Goal: Task Accomplishment & Management: Use online tool/utility

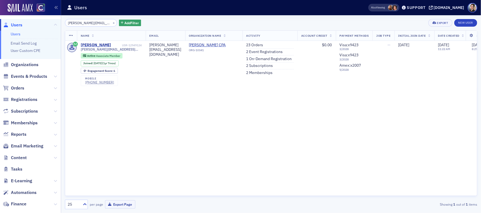
scroll to position [505, 0]
click at [111, 23] on button "×" at bounding box center [113, 22] width 5 height 5
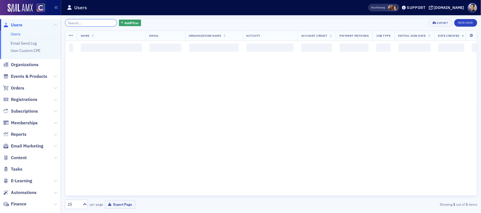
click at [91, 22] on input "search" at bounding box center [91, 23] width 52 height 8
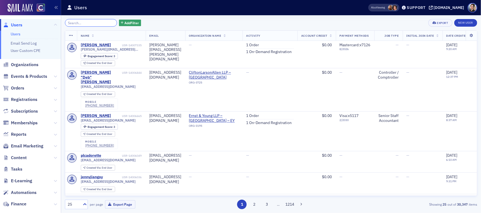
paste input "[PERSON_NAME][EMAIL_ADDRESS][PERSON_NAME][DOMAIN_NAME]"
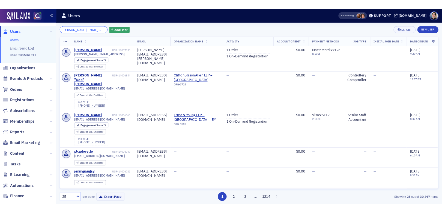
scroll to position [0, 8]
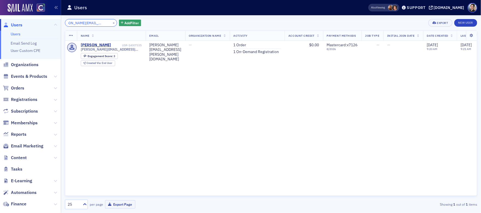
type input "[PERSON_NAME][EMAIL_ADDRESS][PERSON_NAME][DOMAIN_NAME]"
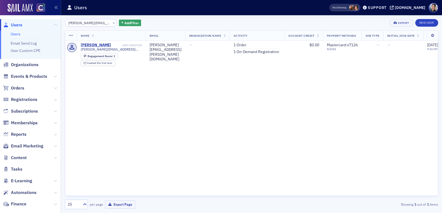
click at [16, 23] on span "Users" at bounding box center [16, 25] width 11 height 6
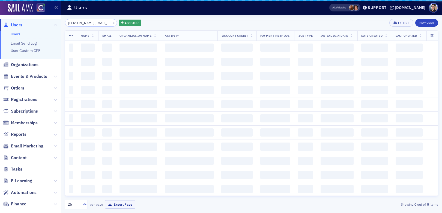
scroll to position [0, 8]
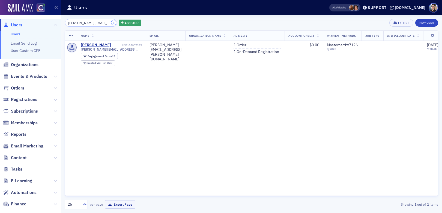
click at [111, 23] on button "×" at bounding box center [113, 22] width 5 height 5
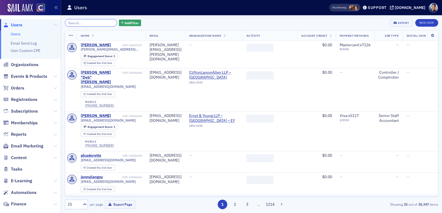
click at [99, 22] on input "search" at bounding box center [91, 23] width 52 height 8
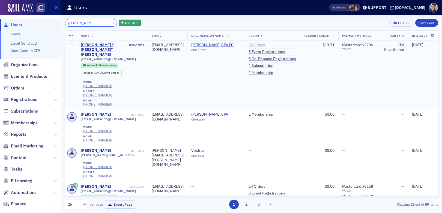
type input "[PERSON_NAME]"
click at [265, 44] on link "92 Orders" at bounding box center [256, 45] width 17 height 5
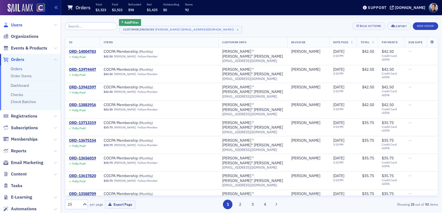
click at [19, 25] on span "Users" at bounding box center [16, 25] width 11 height 6
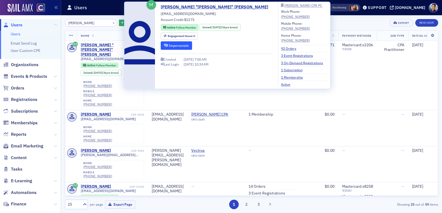
click at [177, 45] on button "Impersonate" at bounding box center [176, 45] width 31 height 8
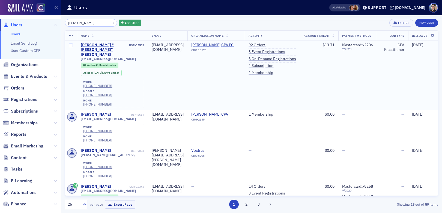
click at [179, 76] on td "[EMAIL_ADDRESS][DOMAIN_NAME]" at bounding box center [168, 76] width 40 height 70
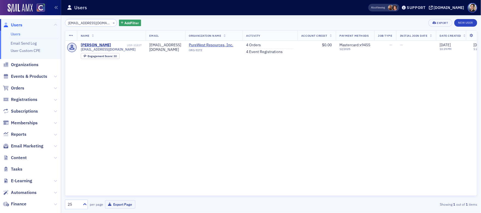
scroll to position [501, 0]
